Goal: Complete application form

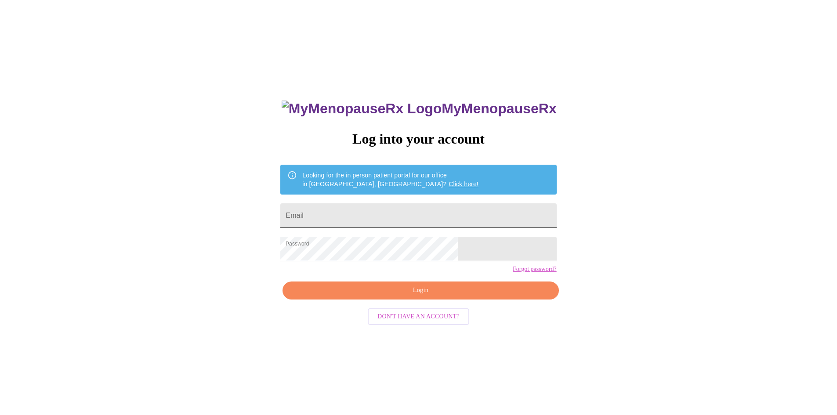
click at [374, 216] on input "Email" at bounding box center [418, 215] width 276 height 25
type input "[EMAIL_ADDRESS][DOMAIN_NAME]"
drag, startPoint x: 446, startPoint y: 296, endPoint x: 453, endPoint y: 304, distance: 11.2
click at [447, 296] on div "MyMenopauseRx Log into your account Looking for the in person patient portal fo…" at bounding box center [417, 294] width 293 height 415
click at [454, 296] on span "Login" at bounding box center [420, 290] width 256 height 11
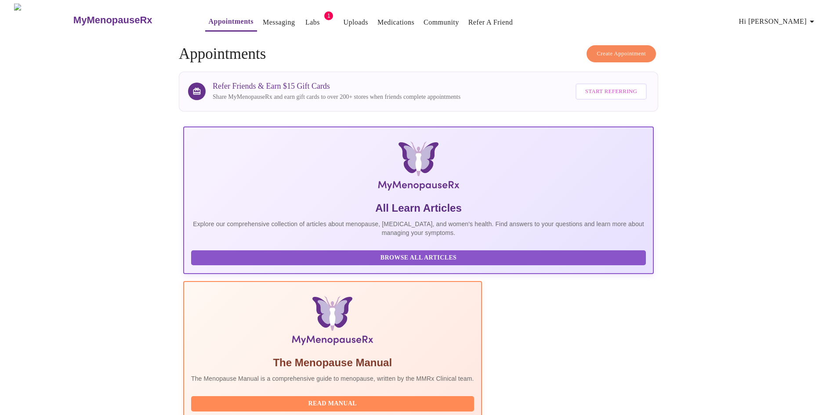
click at [209, 19] on link "Appointments" at bounding box center [231, 21] width 45 height 12
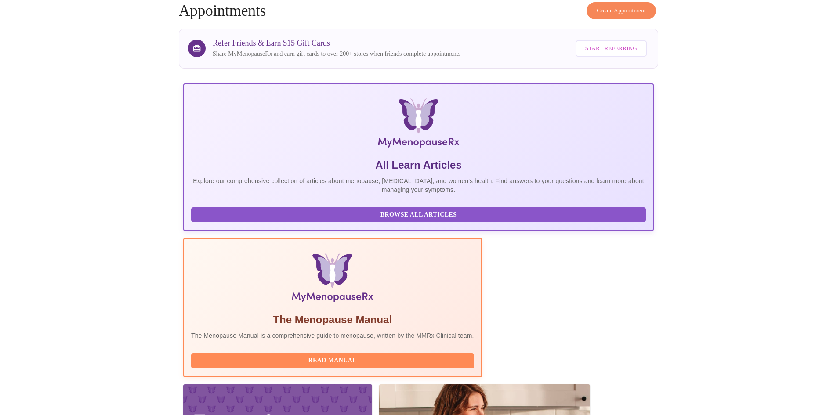
scroll to position [132, 0]
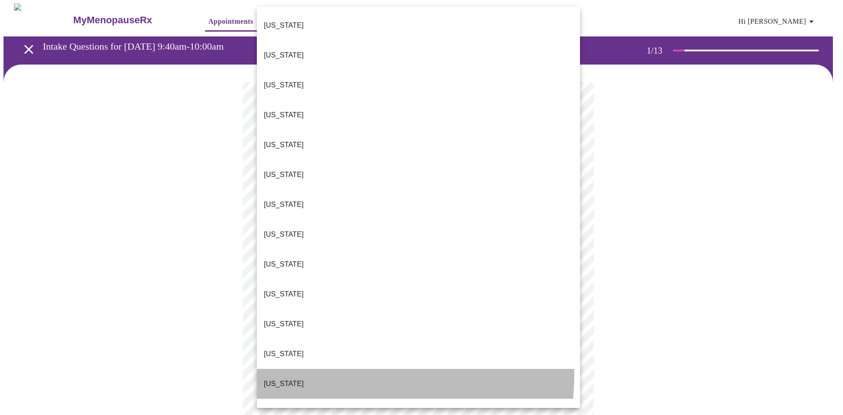
click at [317, 369] on li "[US_STATE]" at bounding box center [418, 384] width 323 height 30
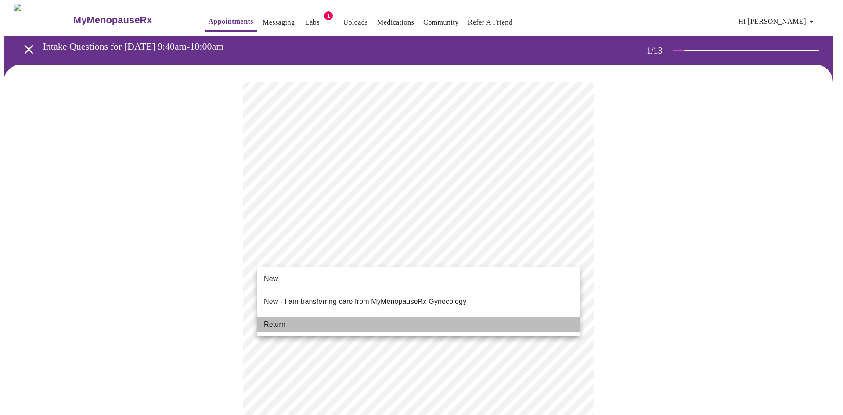
click at [323, 317] on li "Return" at bounding box center [418, 325] width 323 height 16
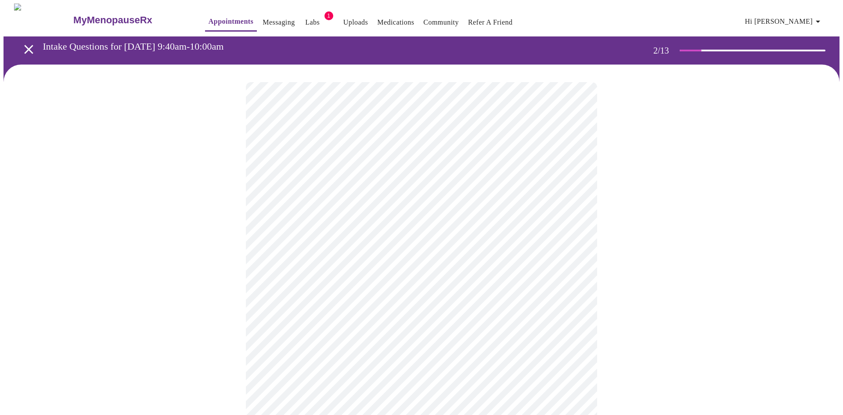
click at [407, 180] on body "MyMenopauseRx Appointments Messaging Labs 1 Uploads Medications Community Refer…" at bounding box center [422, 308] width 836 height 609
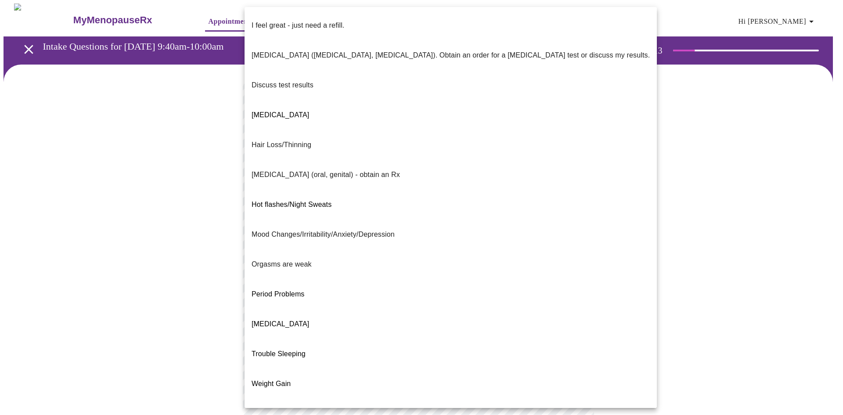
click at [361, 369] on li "Weight Gain" at bounding box center [451, 384] width 412 height 30
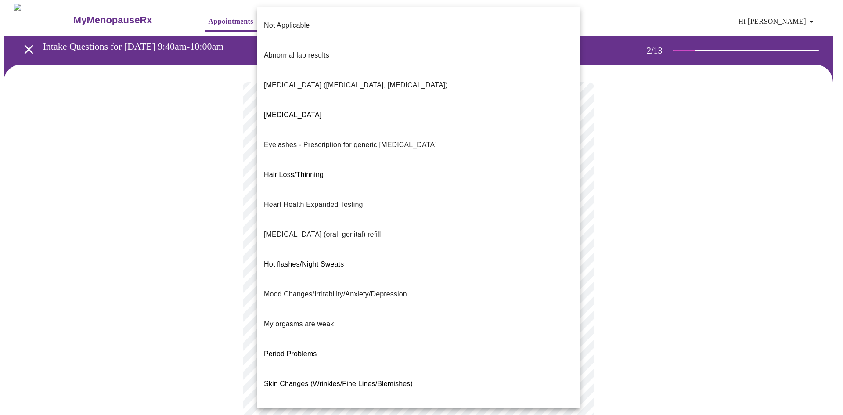
click at [337, 253] on body "MyMenopauseRx Appointments Messaging Labs 1 Uploads Medications Community Refer…" at bounding box center [422, 306] width 836 height 604
click at [188, 209] on div at bounding box center [421, 207] width 843 height 415
click at [326, 256] on body "MyMenopauseRx Appointments Messaging Labs 1 Uploads Medications Community Refer…" at bounding box center [422, 306] width 836 height 604
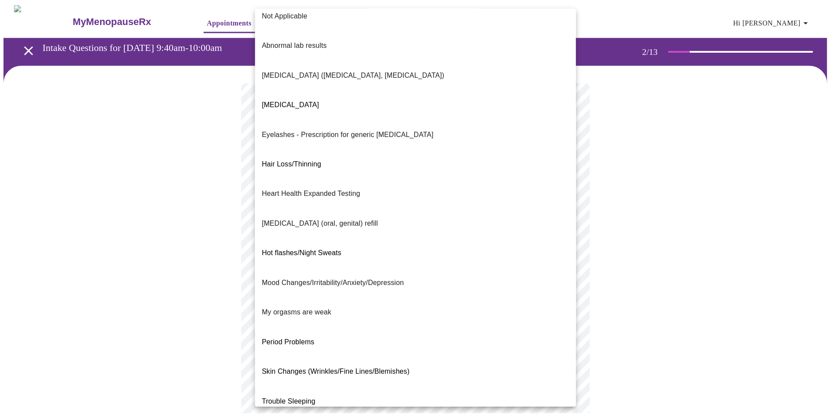
scroll to position [17, 0]
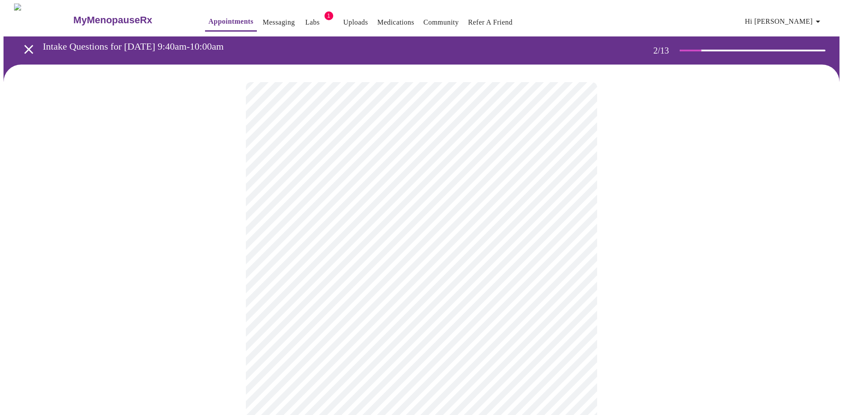
click at [341, 345] on body "MyMenopauseRx Appointments Messaging Labs 1 Uploads Medications Community Refer…" at bounding box center [422, 303] width 836 height 599
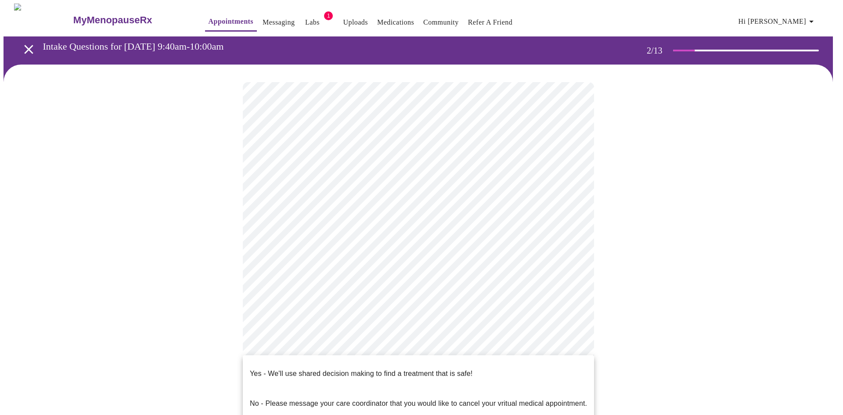
click at [347, 368] on p "Yes - We'll use shared decision making to find a treatment that is safe!" at bounding box center [361, 373] width 223 height 11
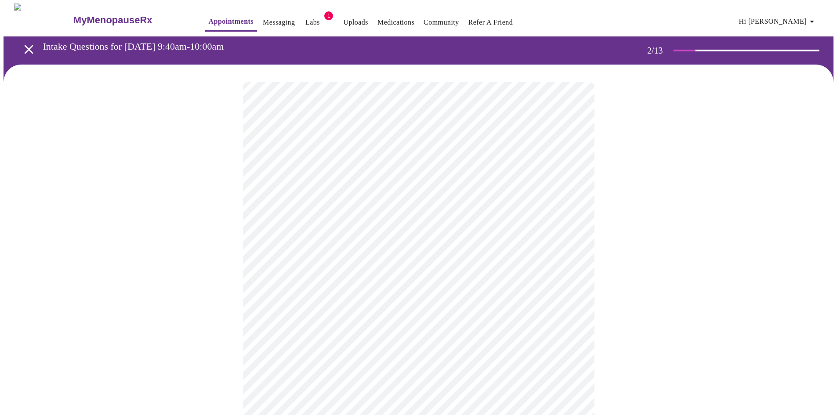
click at [198, 312] on div at bounding box center [419, 331] width 830 height 533
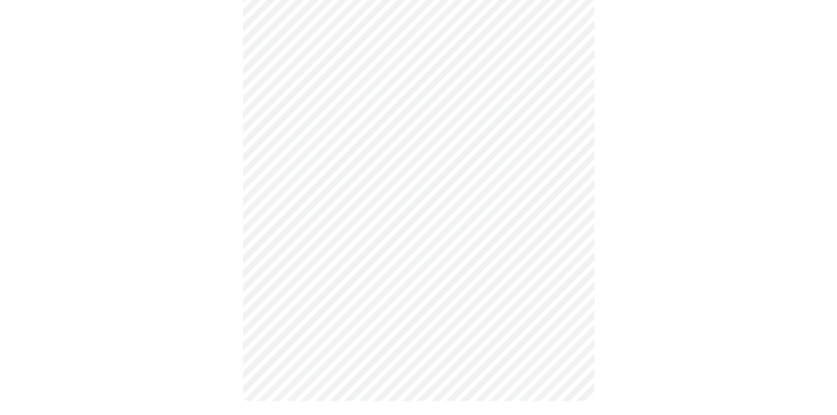
scroll to position [0, 0]
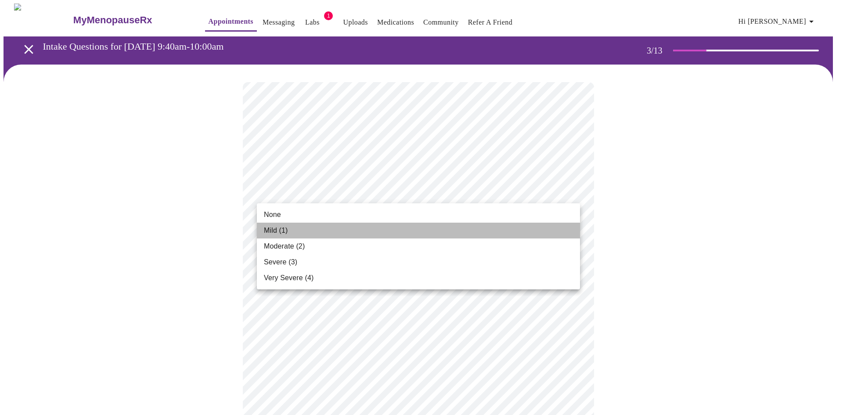
click at [300, 235] on li "Mild (1)" at bounding box center [418, 231] width 323 height 16
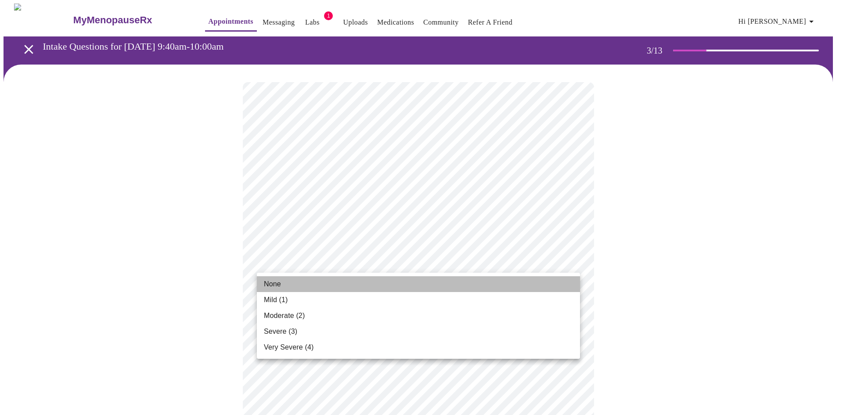
click at [321, 287] on li "None" at bounding box center [418, 284] width 323 height 16
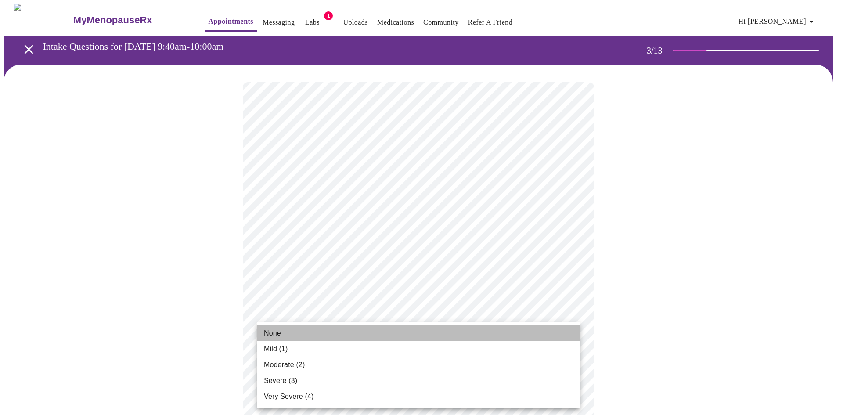
click at [314, 336] on li "None" at bounding box center [418, 333] width 323 height 16
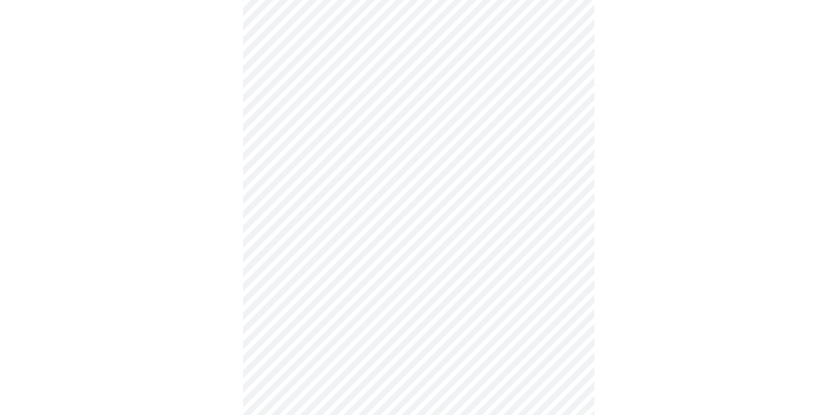
scroll to position [176, 0]
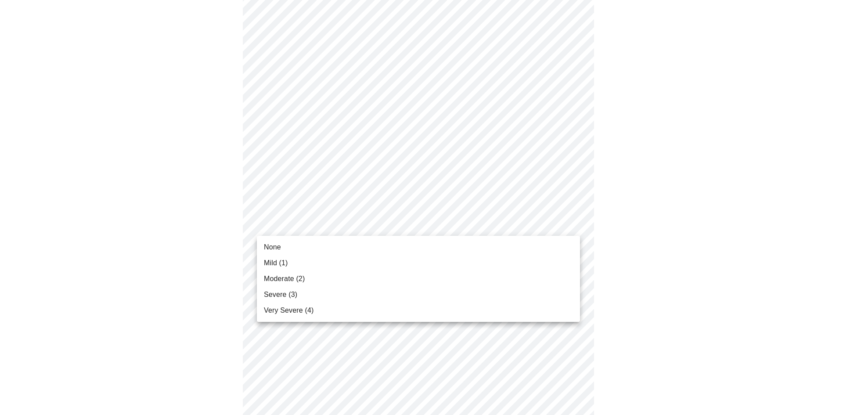
click at [334, 221] on body "MyMenopauseRx Appointments Messaging Labs 1 Uploads Medications Community Refer…" at bounding box center [422, 393] width 836 height 1131
click at [321, 247] on li "None" at bounding box center [418, 247] width 323 height 16
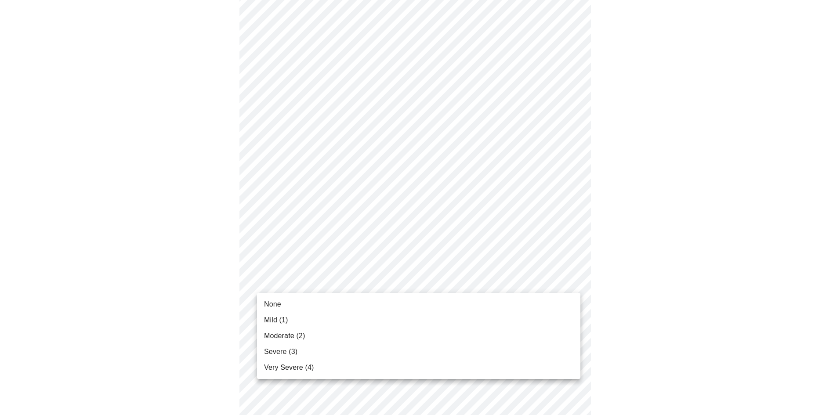
click at [333, 287] on body "MyMenopauseRx Appointments Messaging Labs 1 Uploads Medications Community Refer…" at bounding box center [419, 387] width 830 height 1119
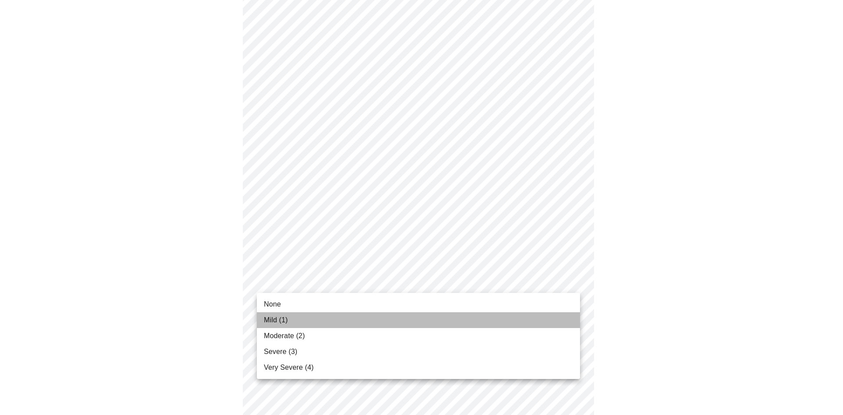
click at [328, 318] on li "Mild (1)" at bounding box center [418, 320] width 323 height 16
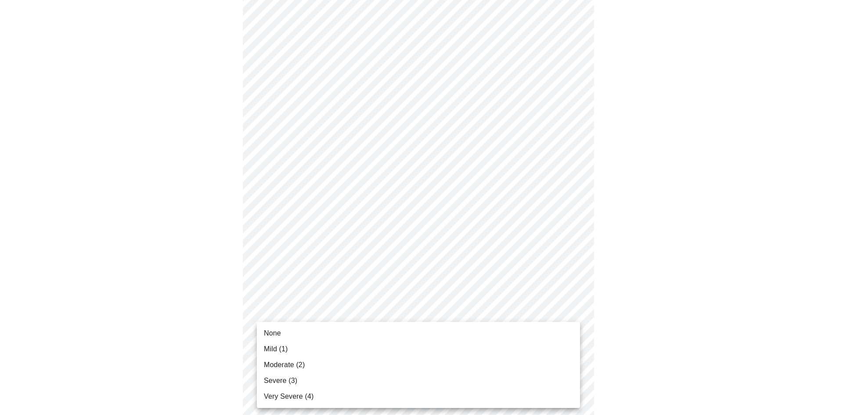
click at [338, 340] on body "MyMenopauseRx Appointments Messaging Labs 1 Uploads Medications Community Refer…" at bounding box center [422, 381] width 836 height 1107
click at [337, 342] on li "Mild (1)" at bounding box center [418, 349] width 323 height 16
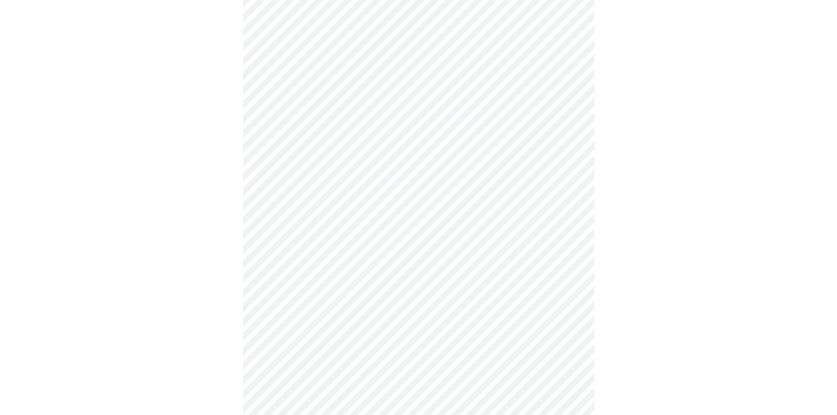
scroll to position [307, 0]
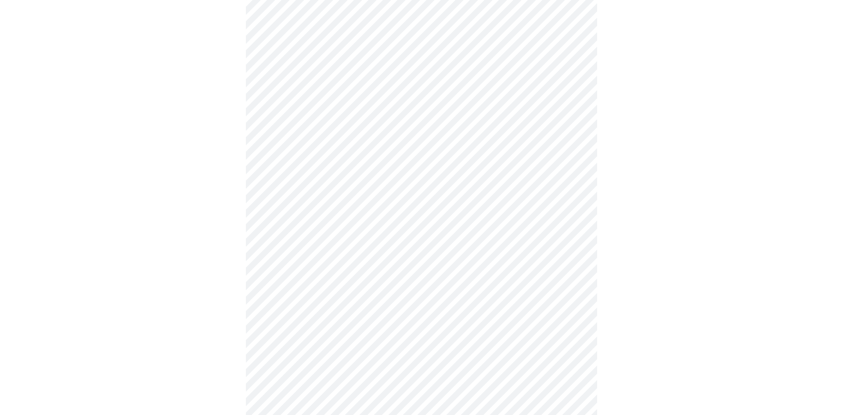
click at [354, 284] on body "MyMenopauseRx Appointments Messaging Labs 1 Uploads Medications Community Refer…" at bounding box center [422, 243] width 836 height 1094
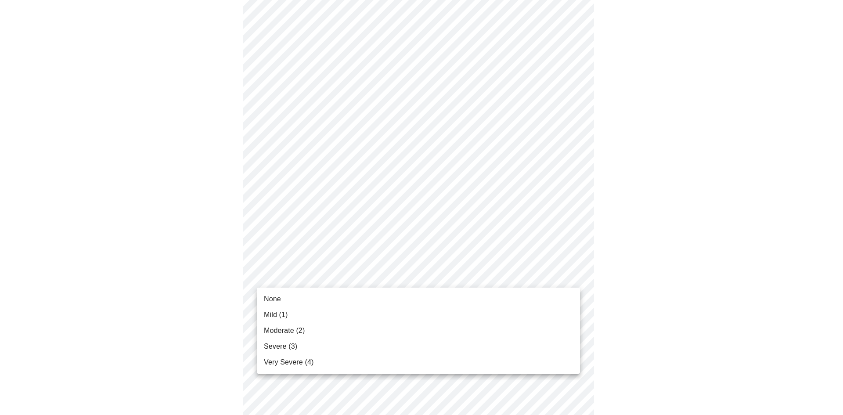
click at [342, 293] on li "None" at bounding box center [418, 299] width 323 height 16
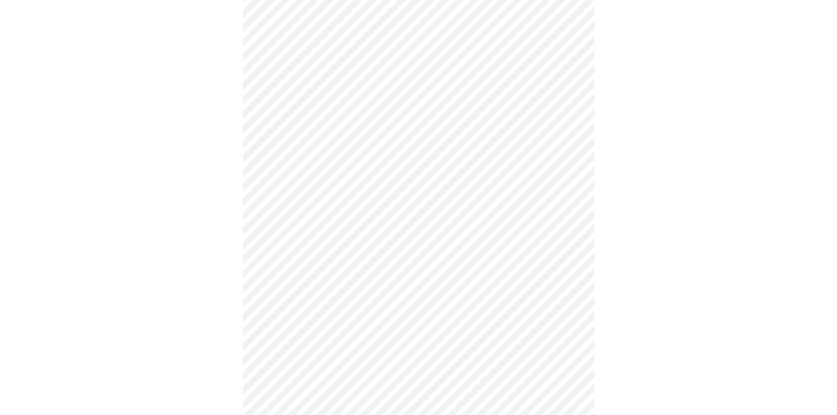
scroll to position [395, 0]
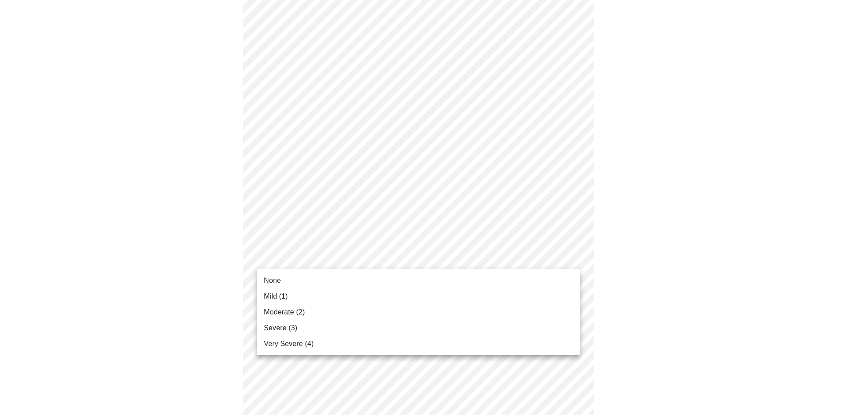
click at [354, 251] on body "MyMenopauseRx Appointments Messaging Labs 1 Uploads Medications Community Refer…" at bounding box center [422, 149] width 836 height 1082
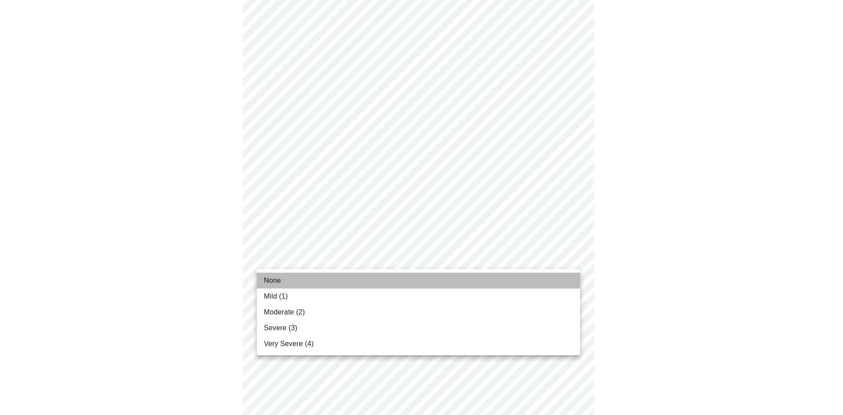
click at [351, 273] on li "None" at bounding box center [418, 281] width 323 height 16
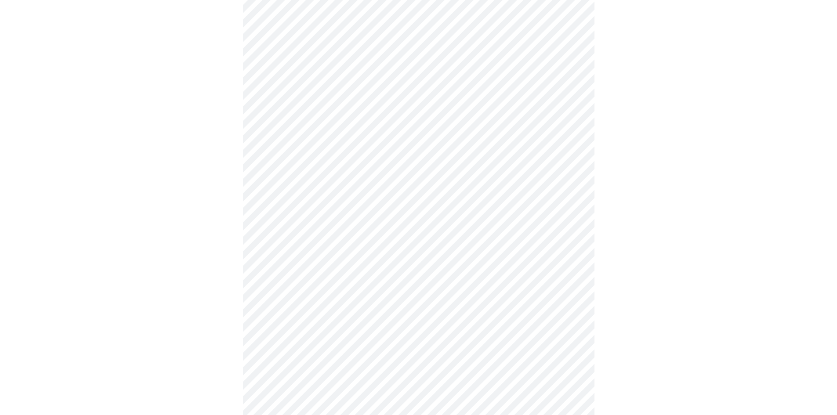
scroll to position [527, 0]
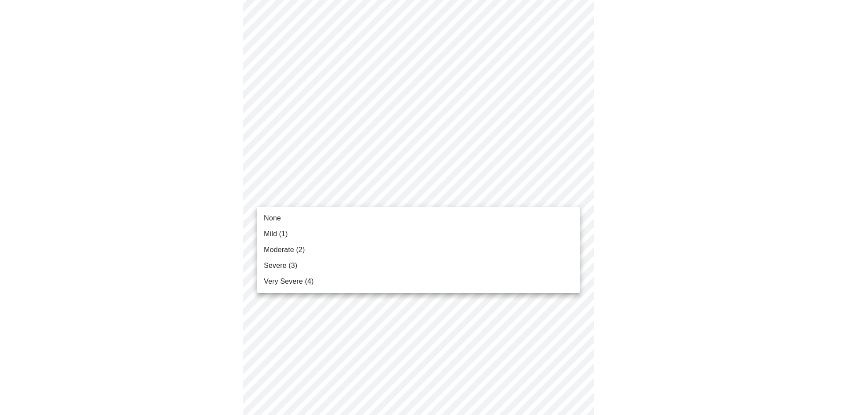
click at [372, 193] on body "MyMenopauseRx Appointments Messaging Labs 1 Uploads Medications Community Refer…" at bounding box center [422, 12] width 836 height 1070
click at [361, 223] on li "None" at bounding box center [418, 218] width 323 height 16
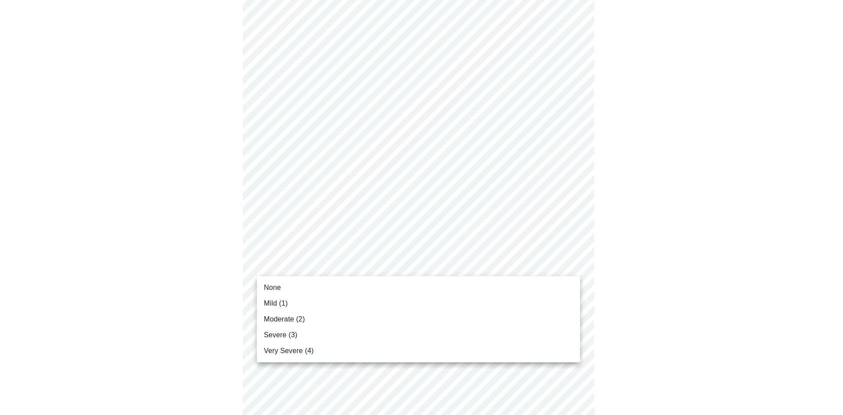
click at [358, 264] on body "MyMenopauseRx Appointments Messaging Labs 1 Uploads Medications Community Refer…" at bounding box center [422, 6] width 836 height 1058
click at [354, 286] on li "None" at bounding box center [418, 288] width 323 height 16
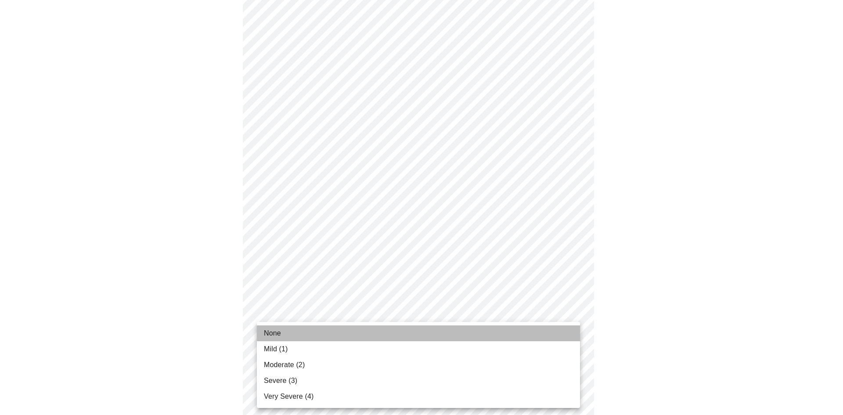
click at [378, 336] on li "None" at bounding box center [418, 333] width 323 height 16
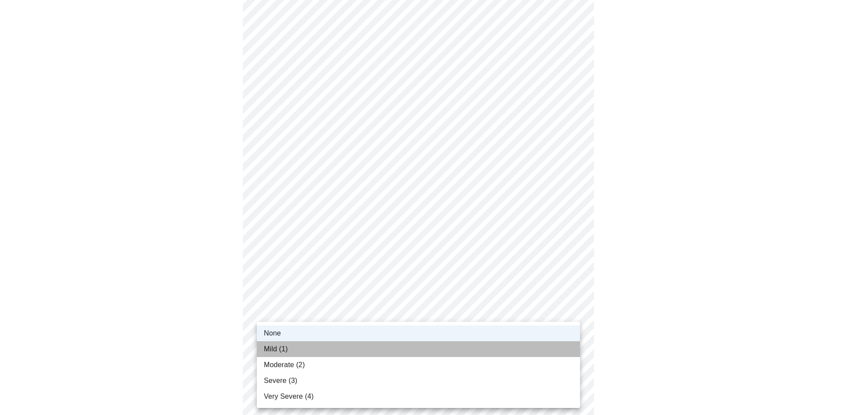
click at [367, 348] on li "Mild (1)" at bounding box center [418, 349] width 323 height 16
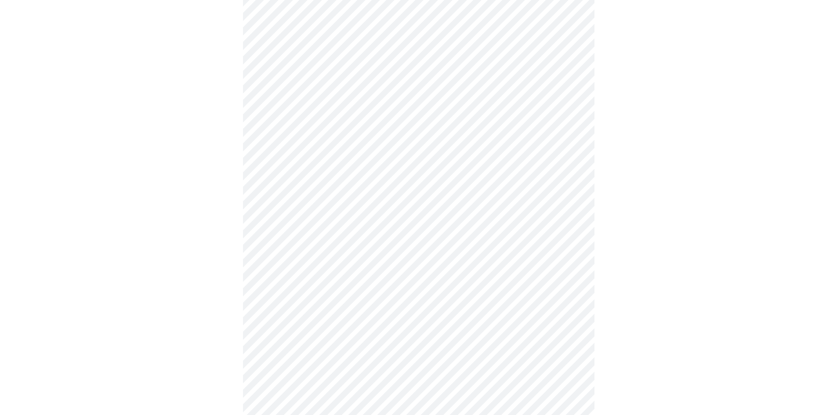
scroll to position [307, 0]
click at [367, 229] on body "MyMenopauseRx Appointments Messaging Labs 1 Uploads Medications Community Refer…" at bounding box center [419, 129] width 830 height 867
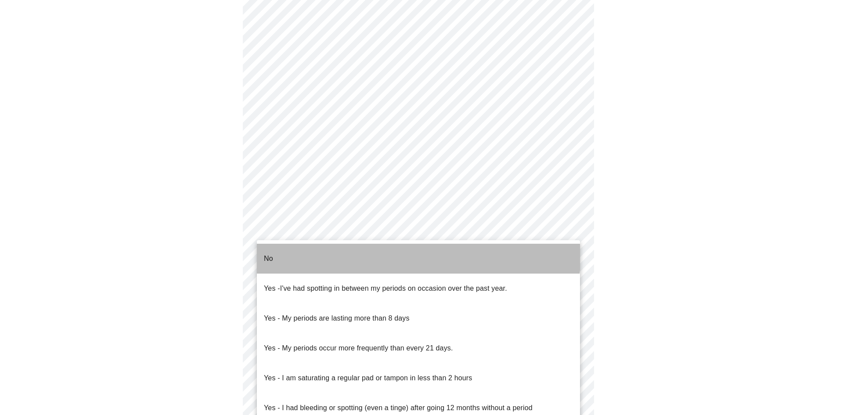
click at [357, 250] on li "No" at bounding box center [418, 259] width 323 height 30
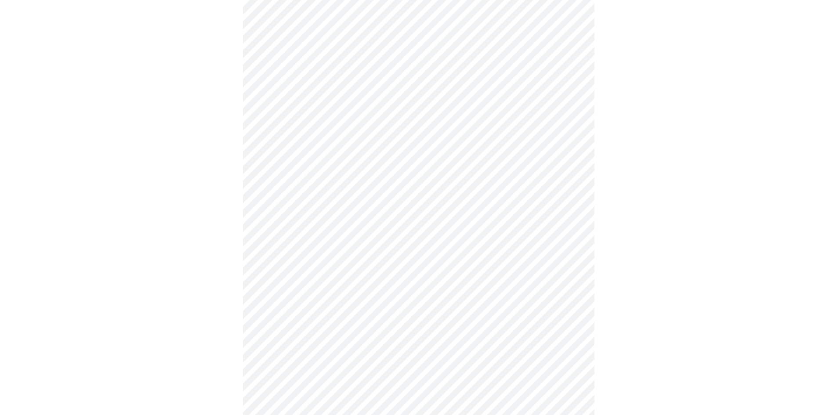
click at [372, 288] on body "MyMenopauseRx Appointments Messaging Labs 1 Uploads Medications Community Refer…" at bounding box center [419, 127] width 830 height 862
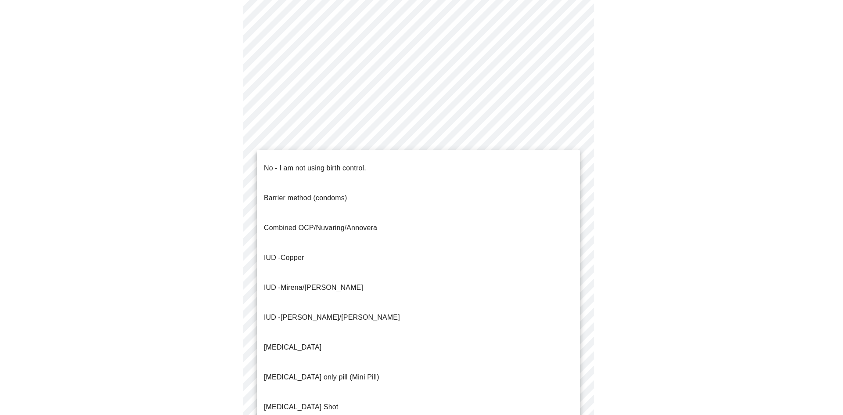
click at [374, 167] on li "No - I am not using birth control." at bounding box center [418, 168] width 323 height 30
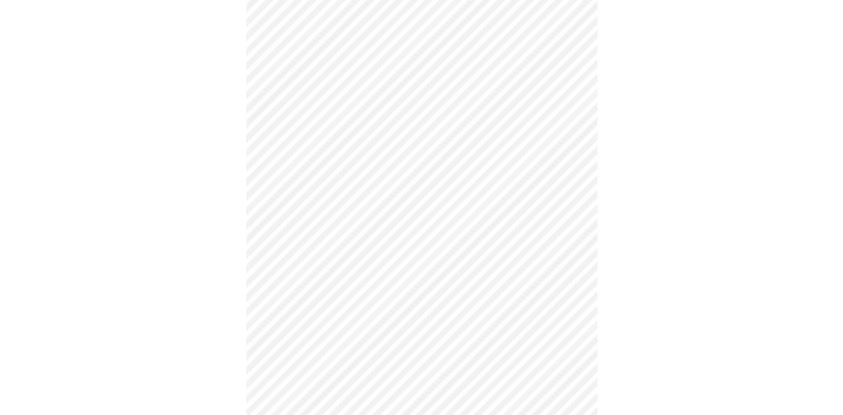
scroll to position [441, 0]
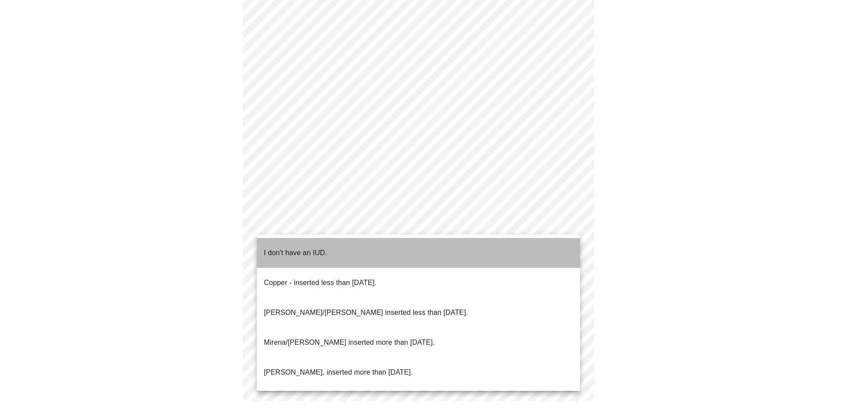
click at [314, 240] on li "I don't have an IUD." at bounding box center [418, 253] width 323 height 30
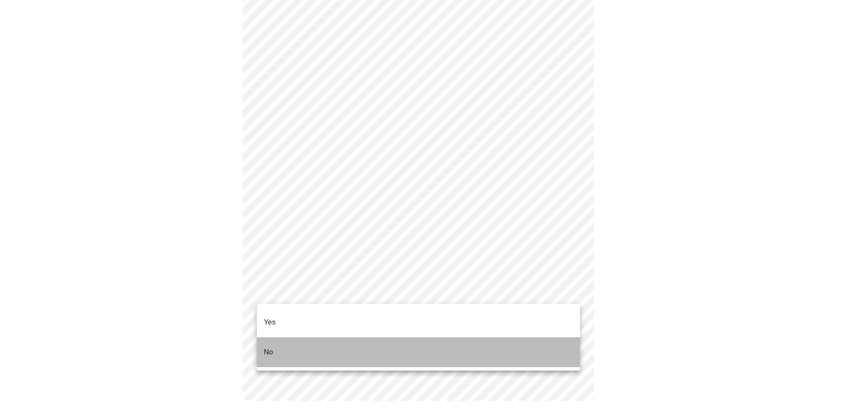
drag, startPoint x: 354, startPoint y: 342, endPoint x: 458, endPoint y: 364, distance: 106.8
click at [354, 342] on li "No" at bounding box center [418, 352] width 323 height 30
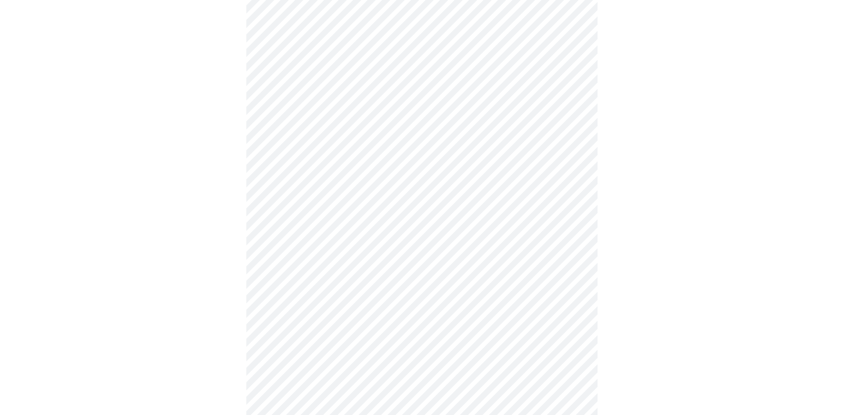
scroll to position [2383, 0]
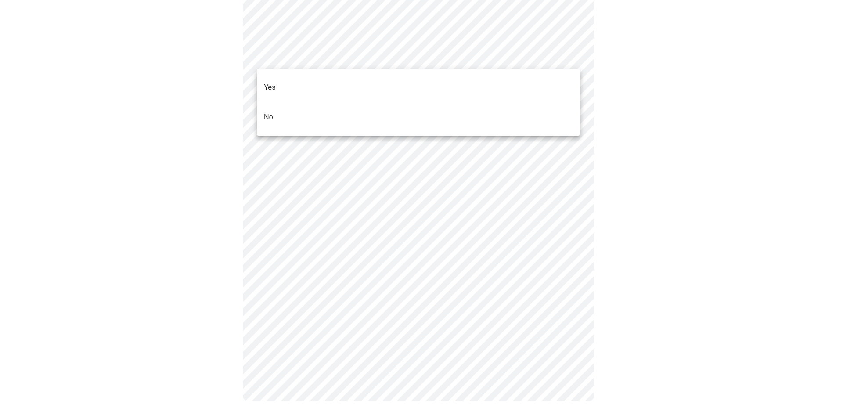
click at [302, 102] on li "No" at bounding box center [418, 117] width 323 height 30
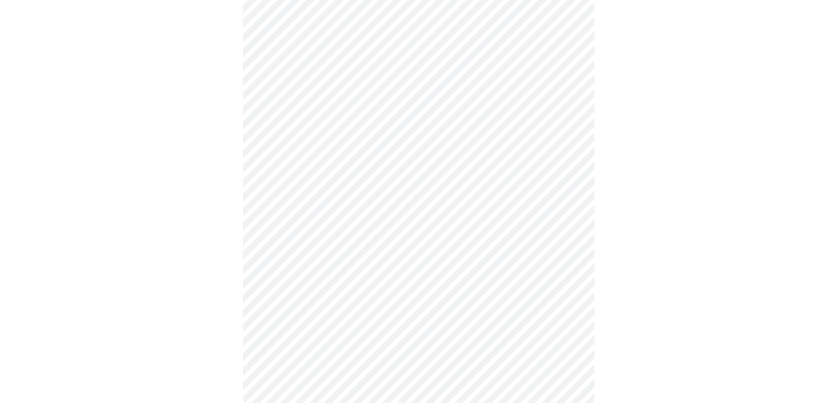
scroll to position [470, 0]
